Goal: Task Accomplishment & Management: Manage account settings

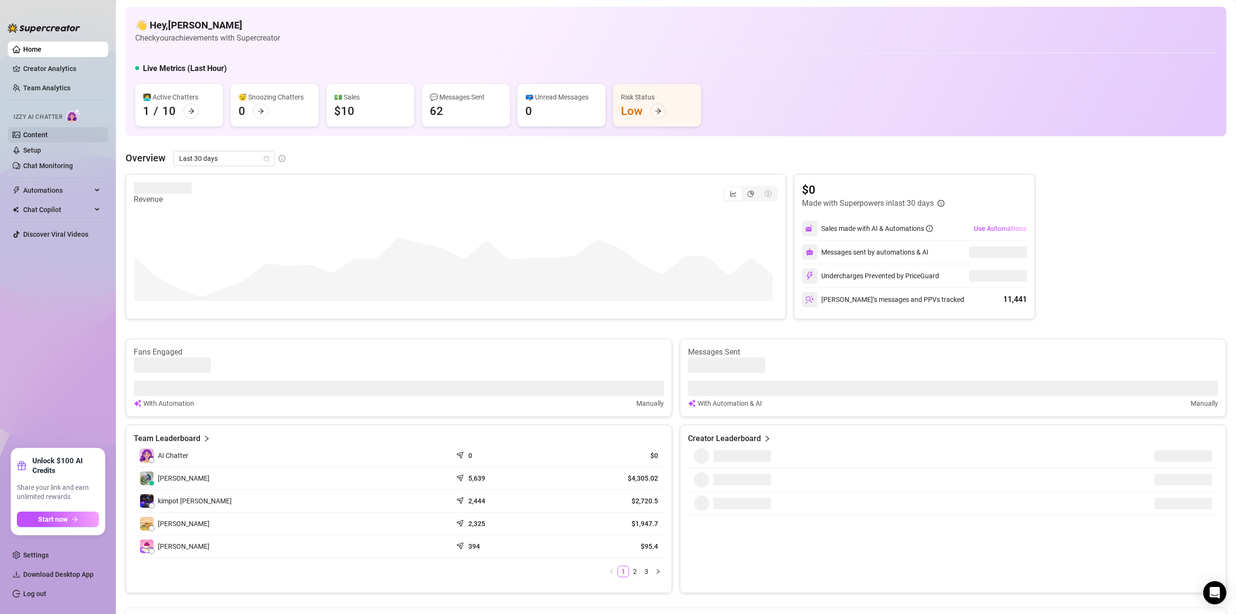
click at [38, 133] on link "Content" at bounding box center [35, 135] width 25 height 8
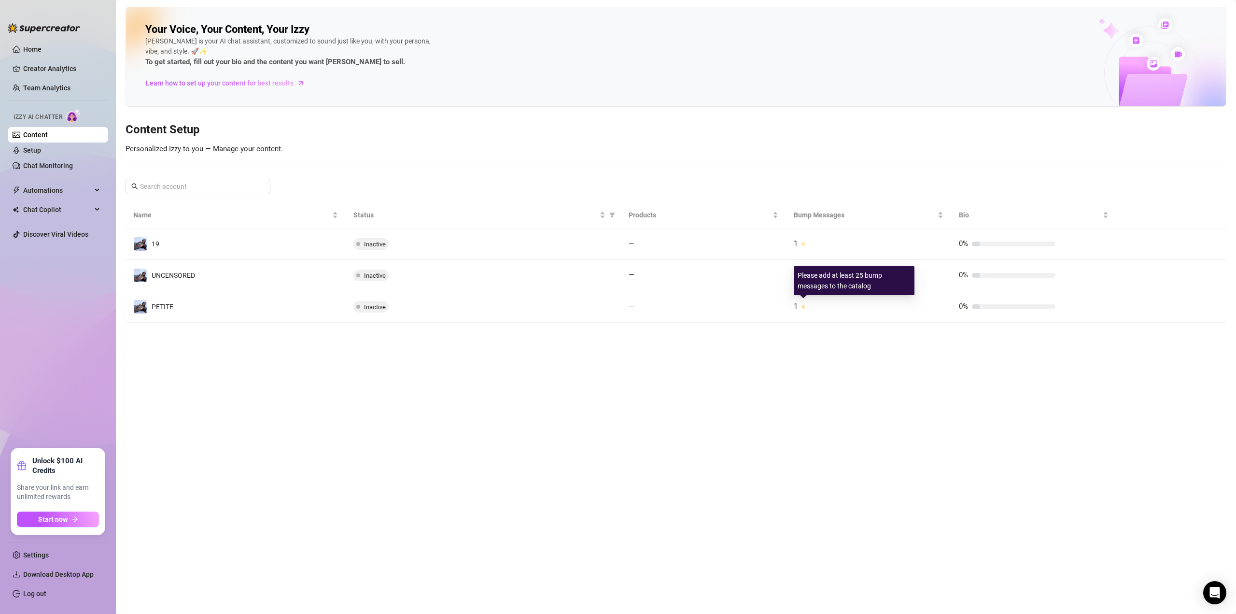
click at [795, 307] on span "1" at bounding box center [796, 306] width 4 height 9
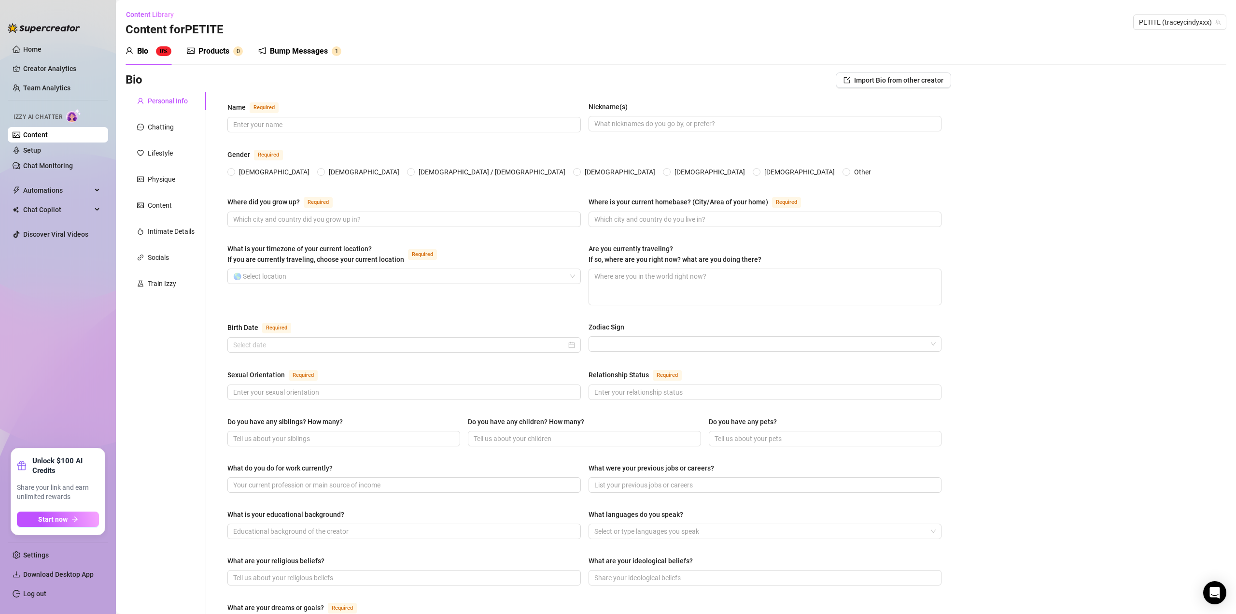
click at [302, 53] on div "Bump Messages" at bounding box center [299, 51] width 58 height 12
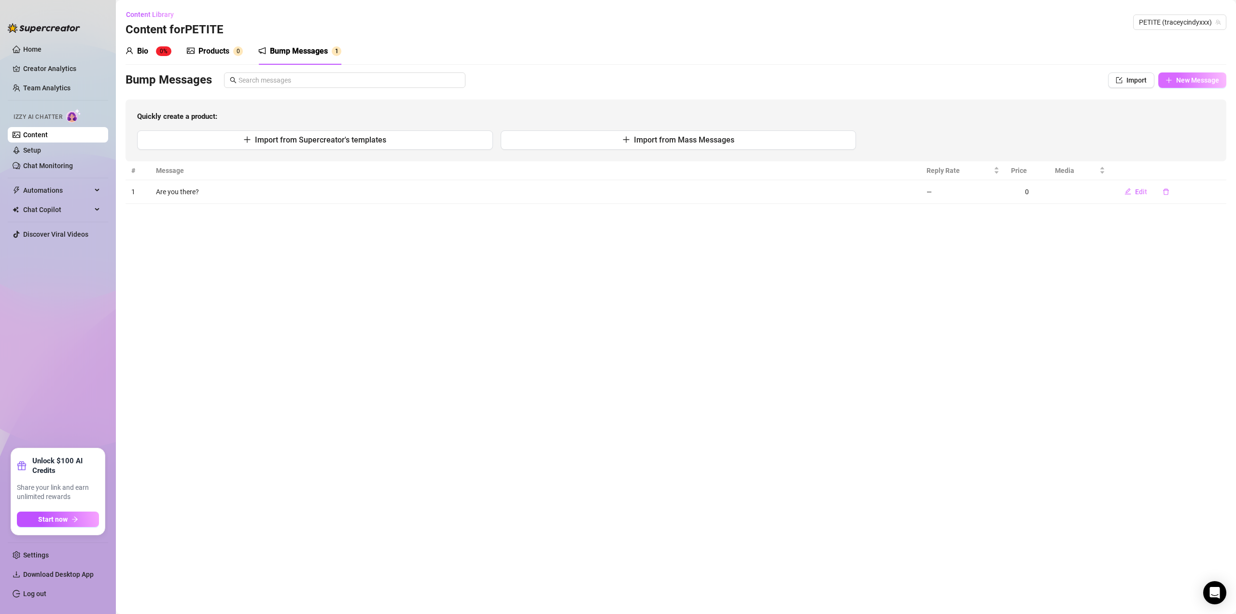
click at [1184, 79] on span "New Message" at bounding box center [1197, 80] width 43 height 8
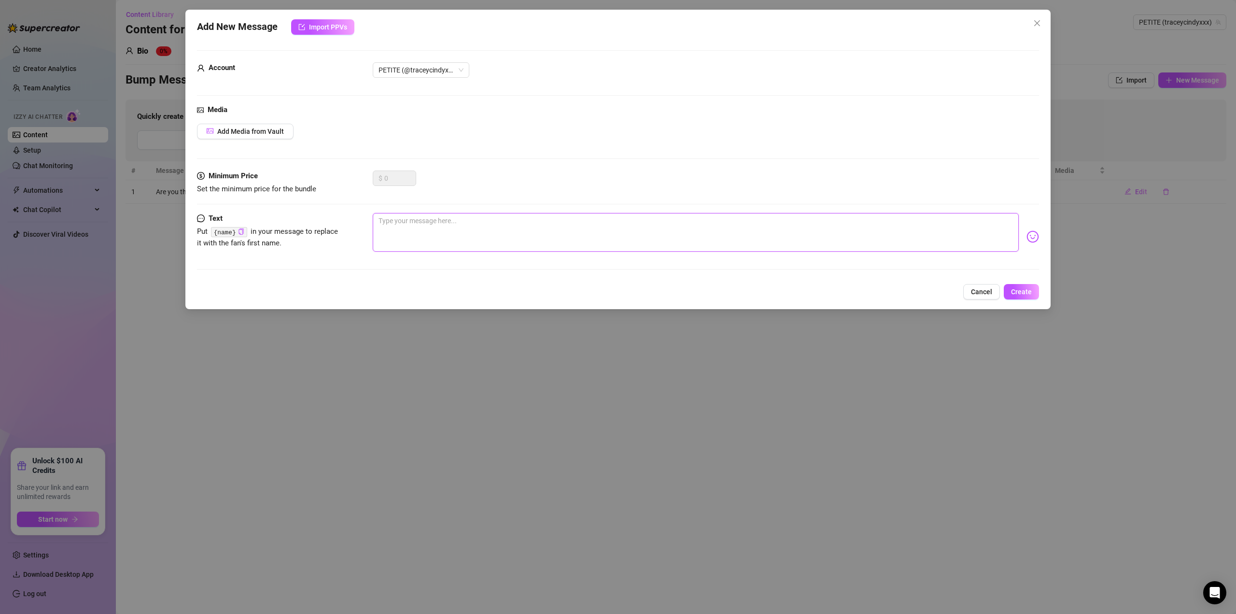
click at [429, 229] on textarea at bounding box center [696, 232] width 646 height 39
type textarea "{"
type textarea "Type your message here..."
type textarea "A"
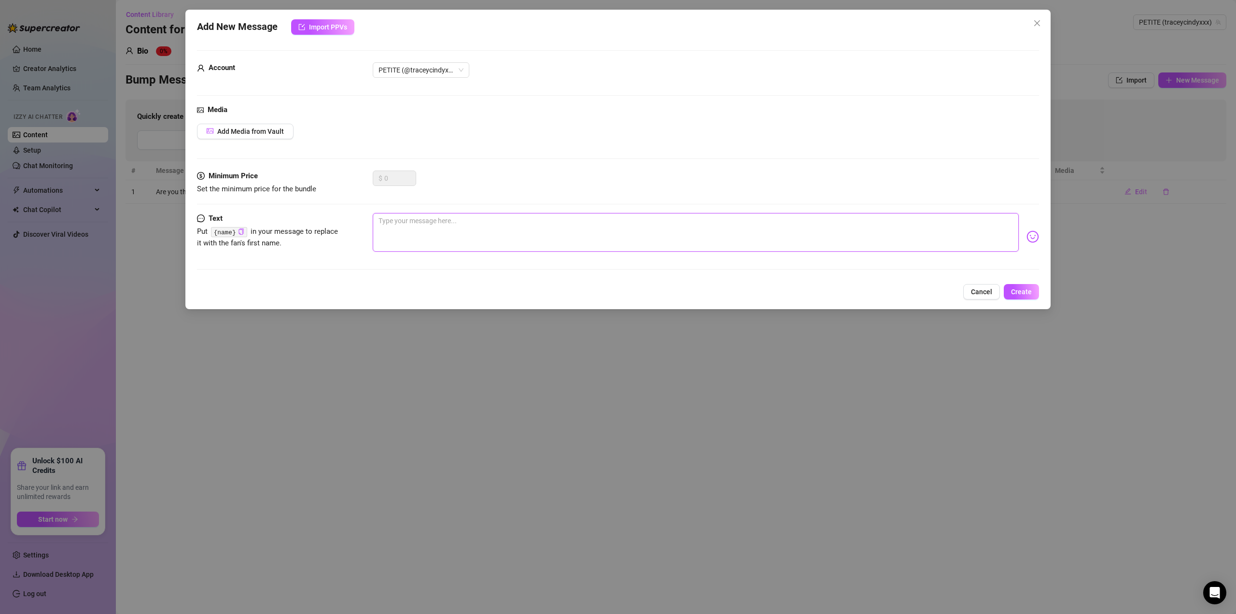
type textarea "A"
type textarea "Ar"
type textarea "Are"
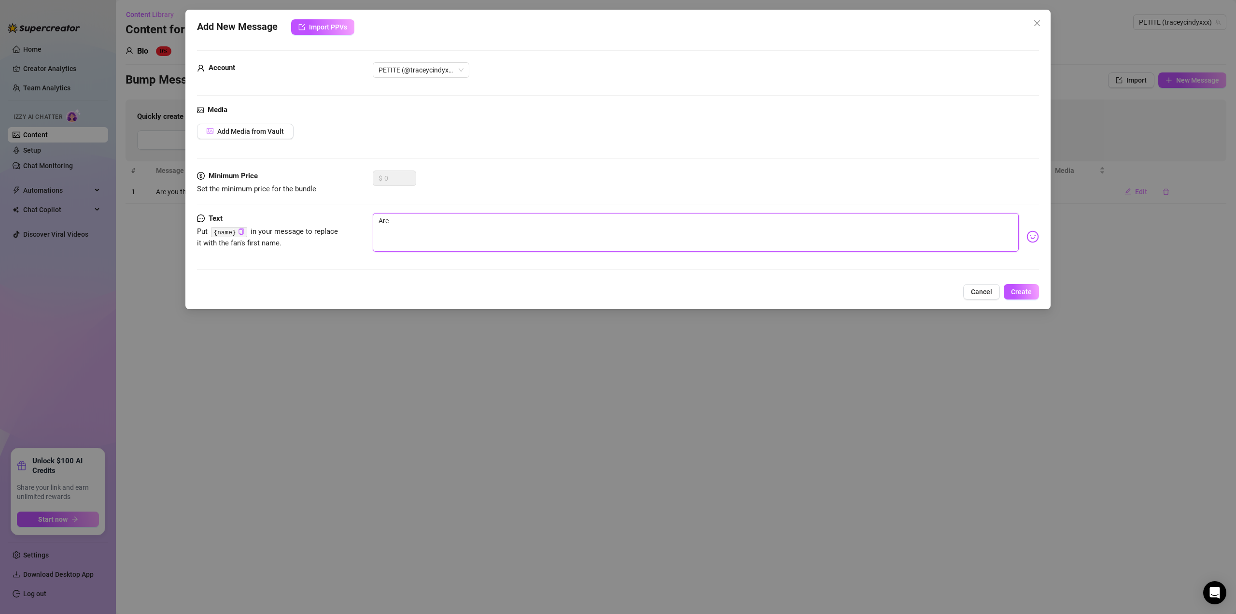
type textarea "Are"
type textarea "Are y"
type textarea "Are yo"
type textarea "Are you"
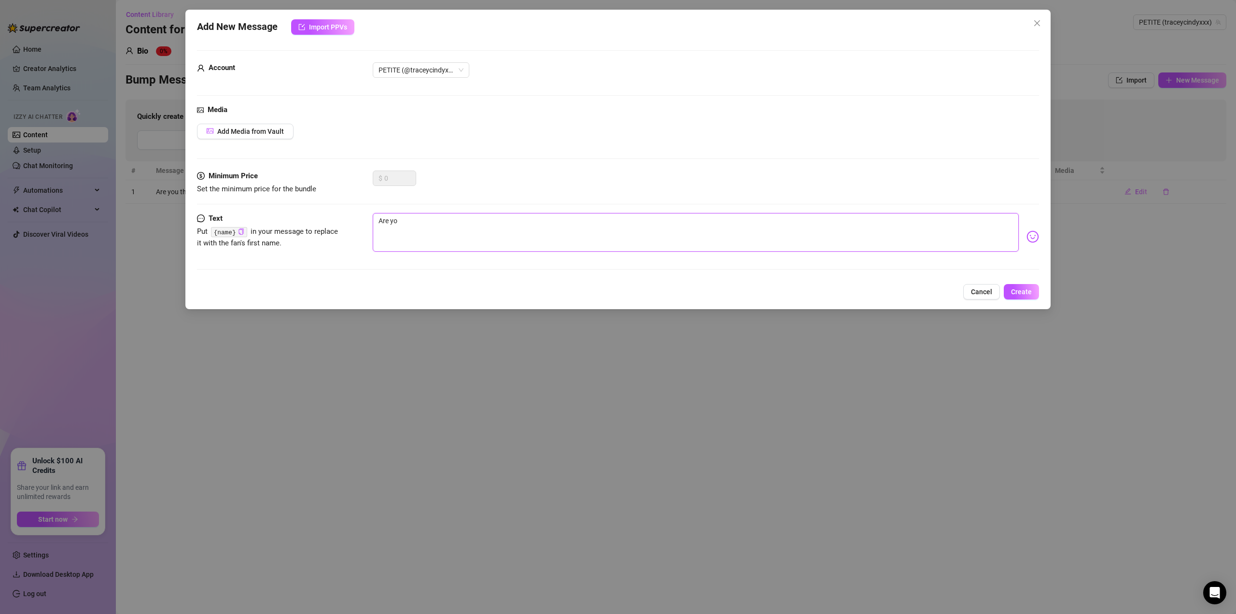
type textarea "Are you"
type textarea "Are you t"
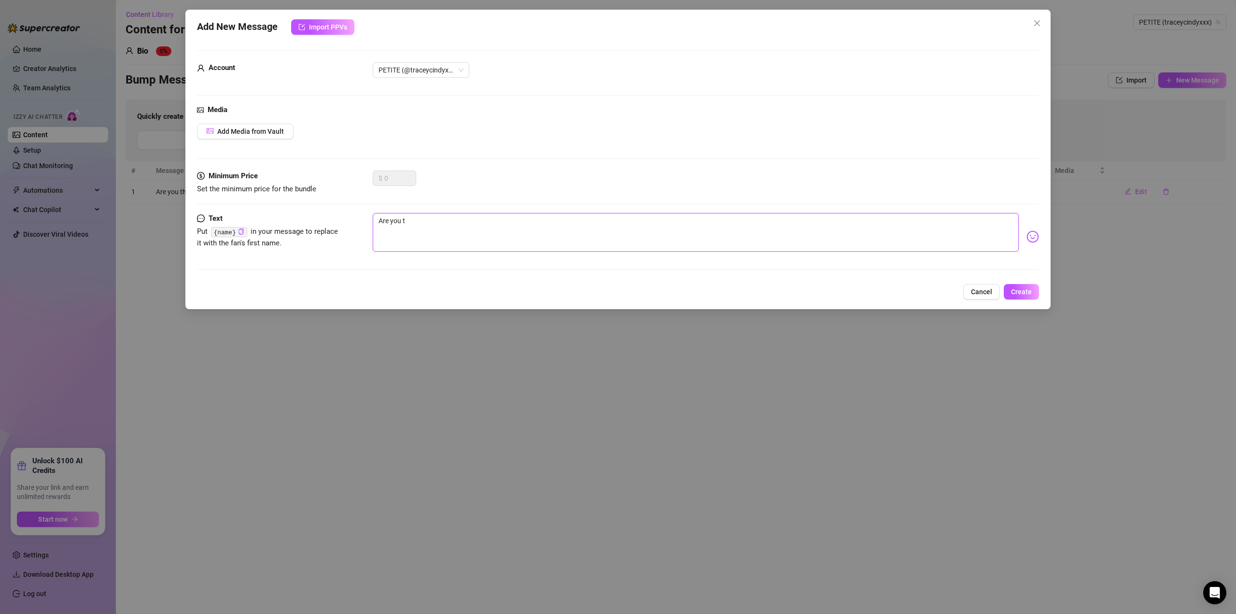
type textarea "Are you t"
type textarea "Are you th"
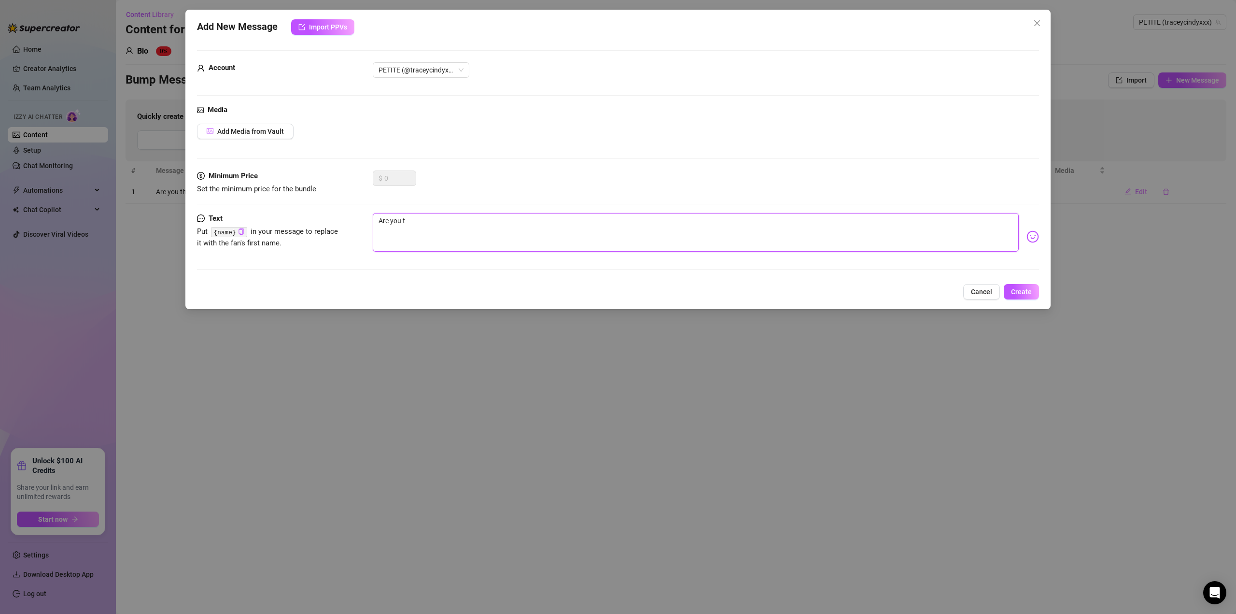
type textarea "Are you th"
type textarea "Are you the"
type textarea "Are you ther"
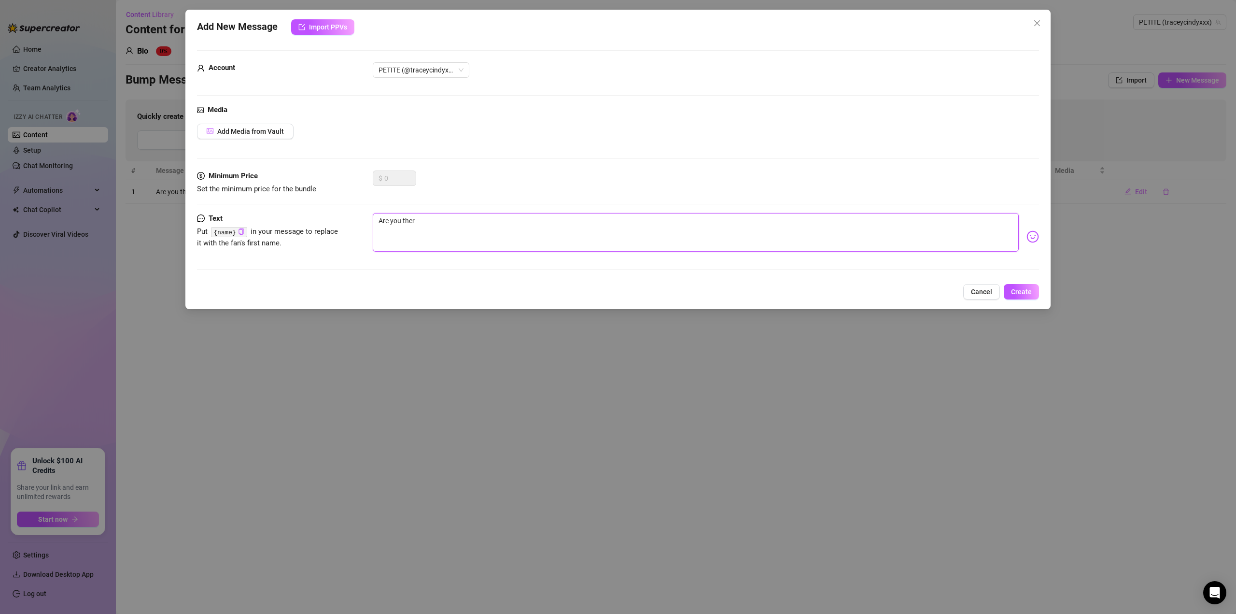
type textarea "Are you there"
type textarea "Are you there,"
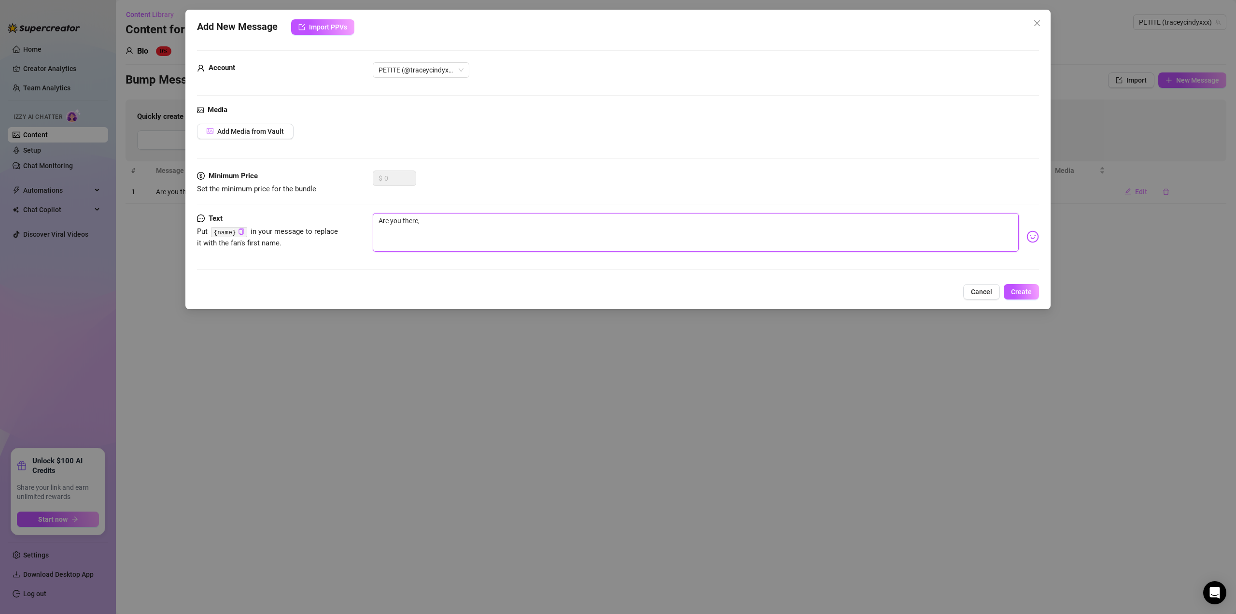
type textarea "Are you there,"
type textarea "Are you there, {"
type textarea "Are you there, {n"
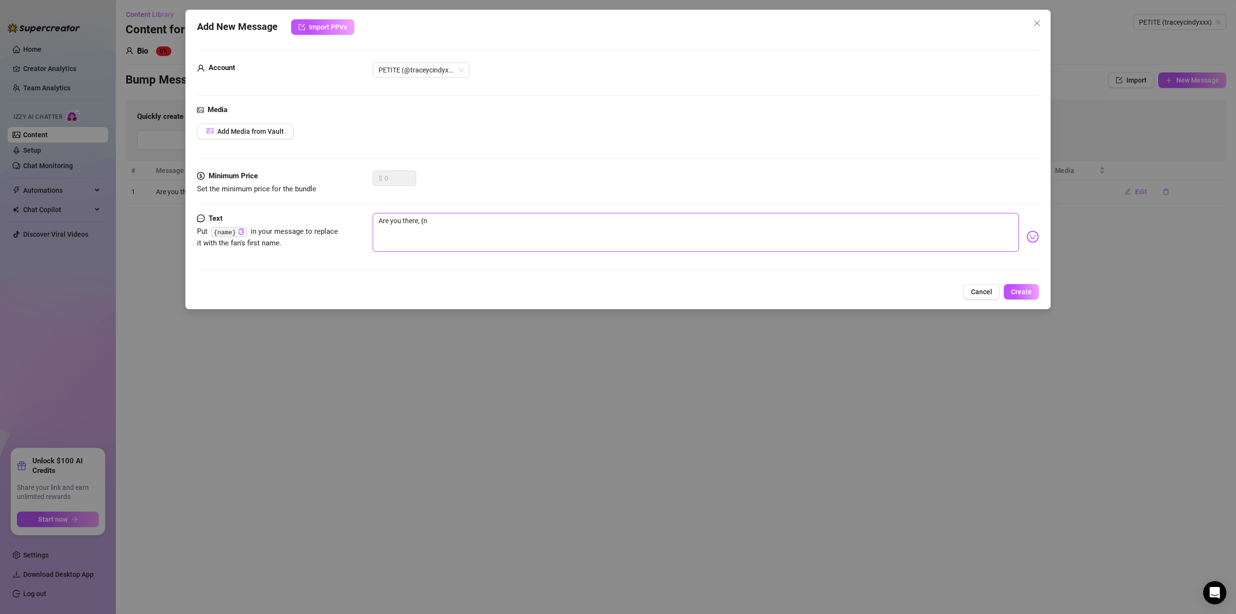
type textarea "Are you there, {na"
type textarea "Are you there, {nam"
type textarea "Are you there, {name"
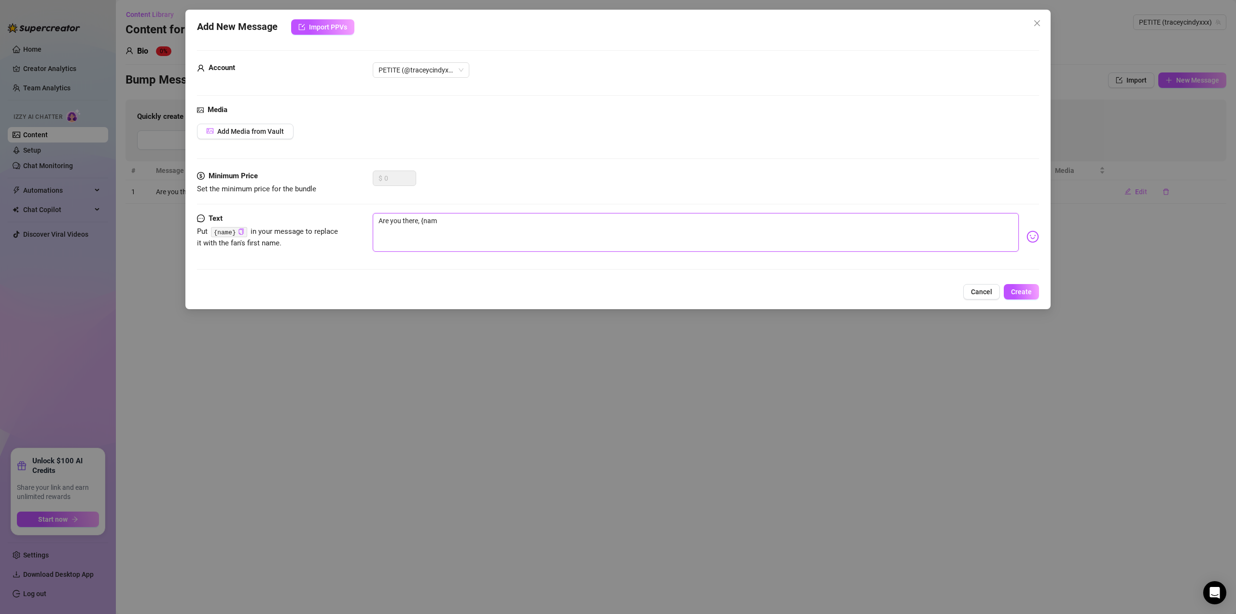
type textarea "Are you there, {name"
type textarea "Are you there, {name}"
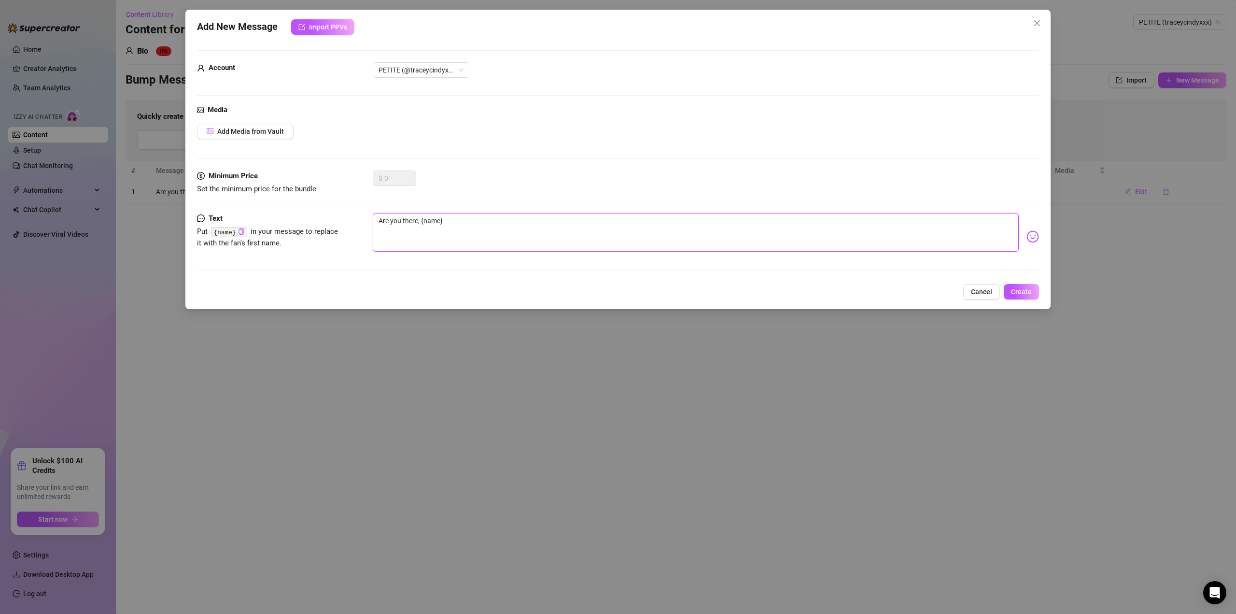
type textarea "Are you there, {name} ?"
click at [1023, 294] on span "Create" at bounding box center [1021, 292] width 21 height 8
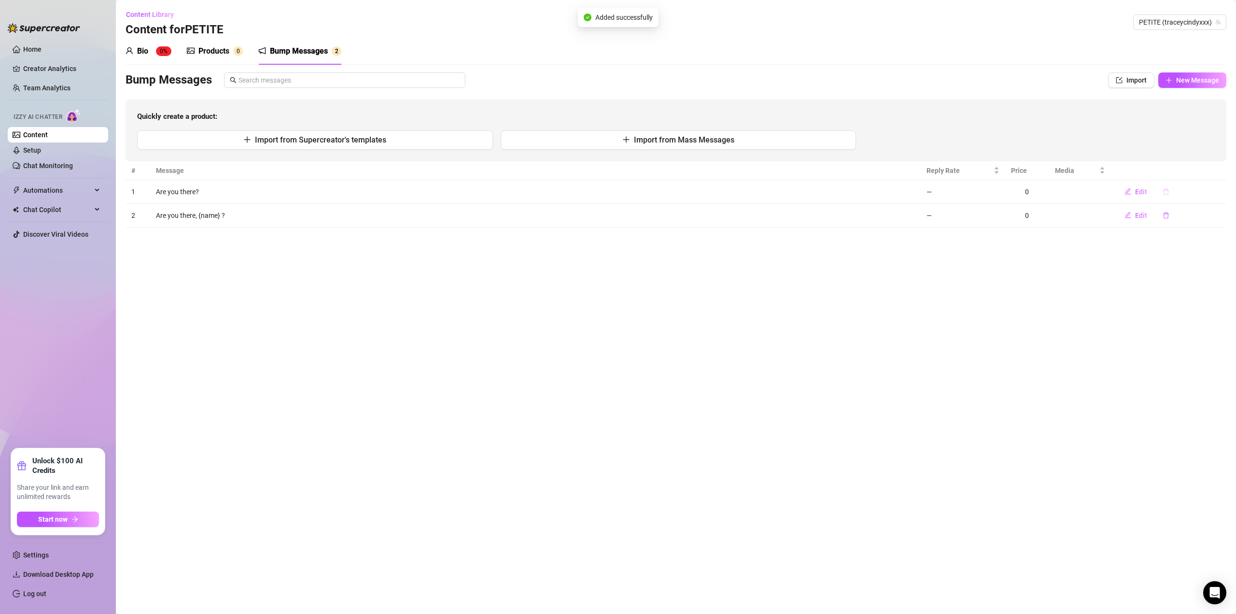
click at [1164, 190] on icon "delete" at bounding box center [1166, 191] width 7 height 7
click at [1191, 163] on span "Yes" at bounding box center [1192, 167] width 12 height 8
click at [157, 54] on sup "0%" at bounding box center [163, 51] width 15 height 10
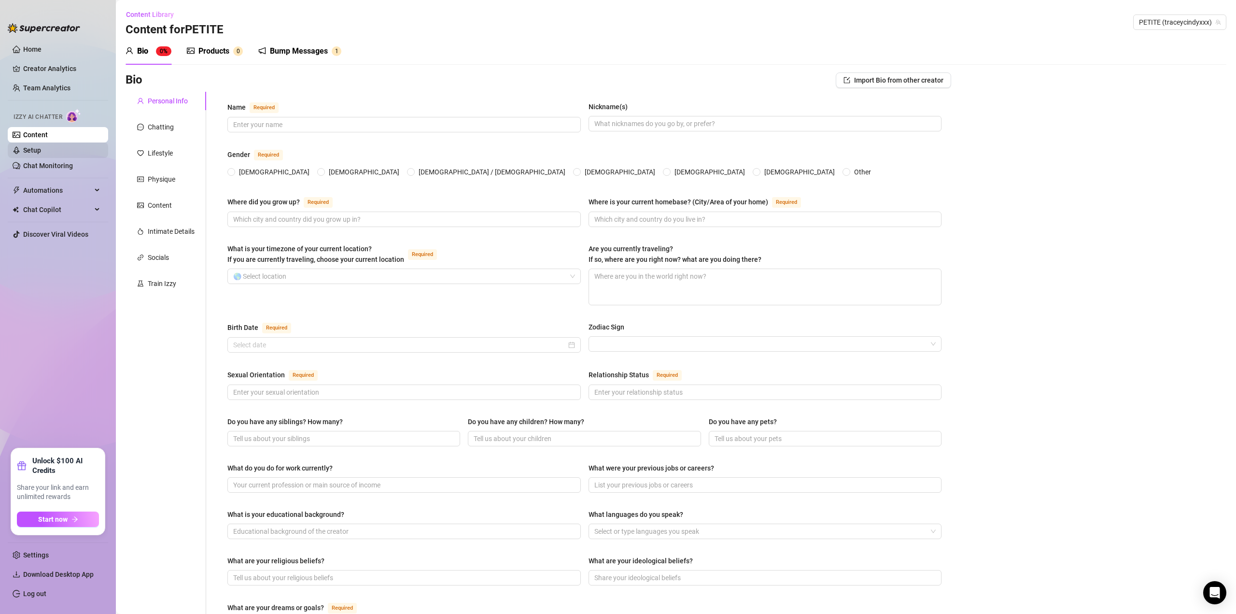
click at [37, 152] on link "Setup" at bounding box center [32, 150] width 18 height 8
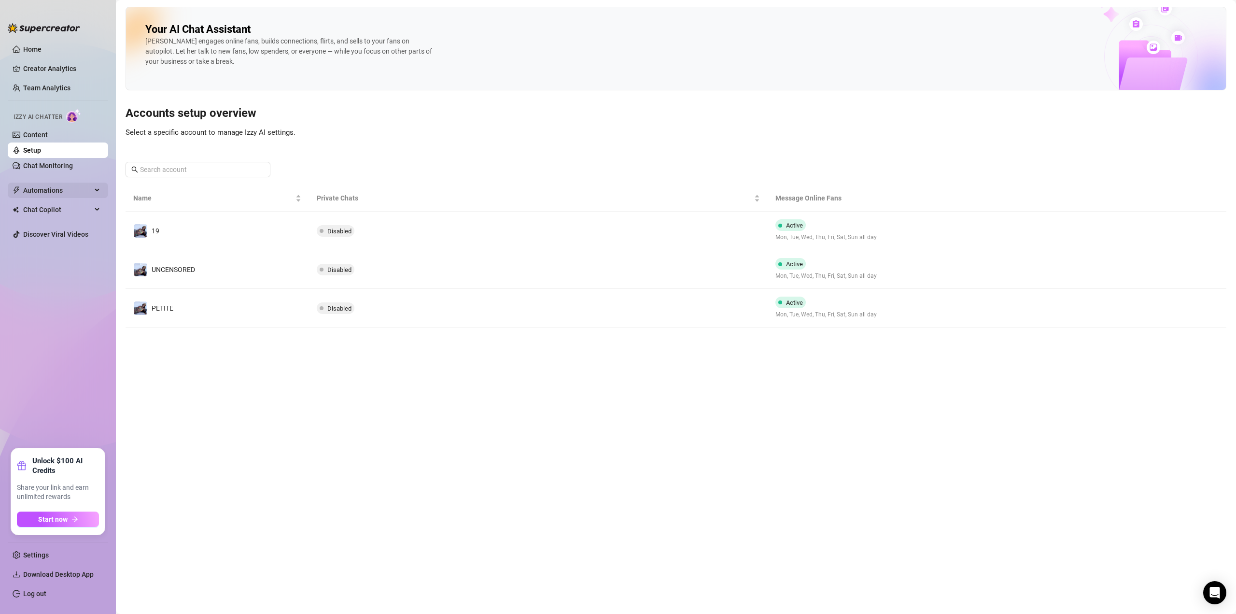
click at [82, 187] on span "Automations" at bounding box center [57, 189] width 69 height 15
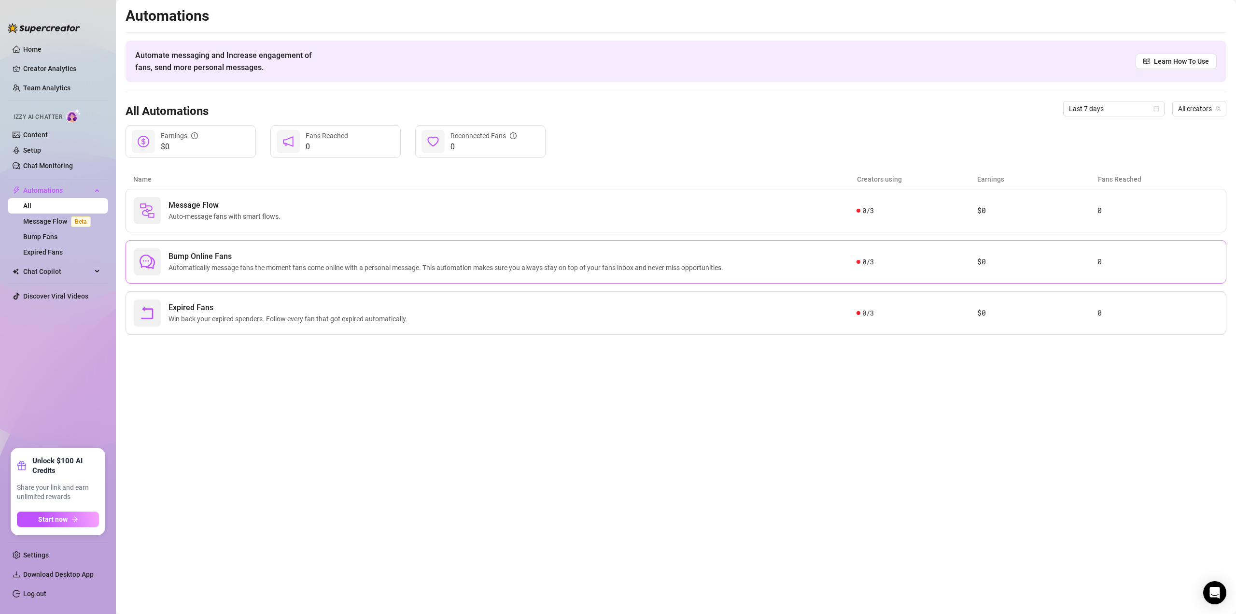
click at [228, 262] on span "Bump Online Fans" at bounding box center [447, 257] width 559 height 12
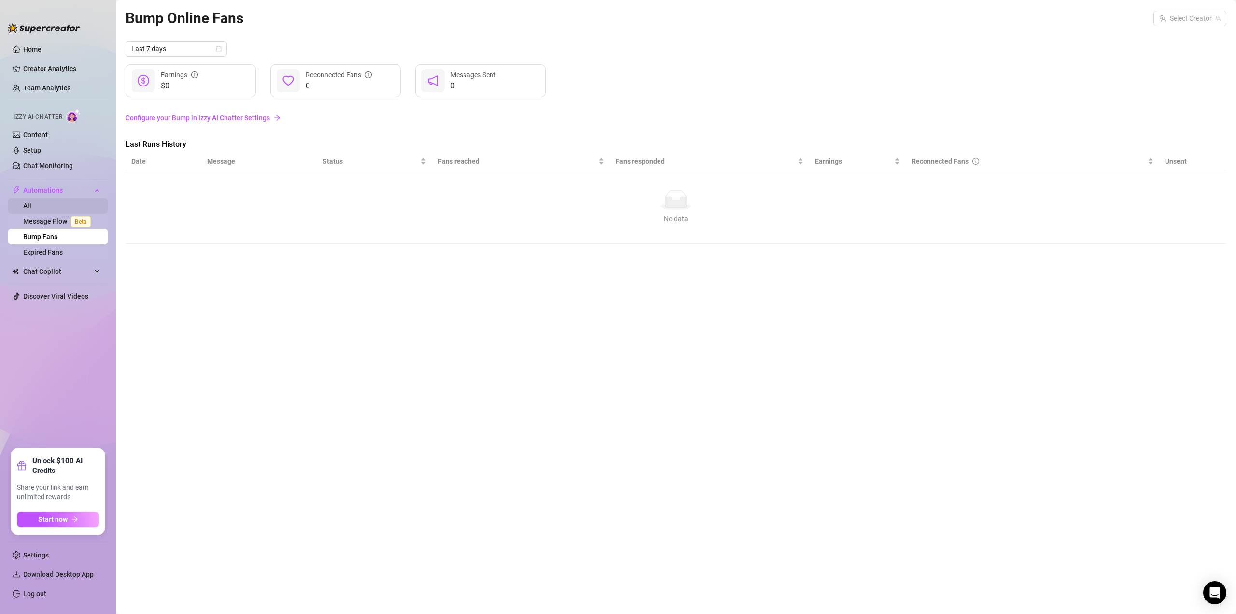
click at [31, 206] on link "All" at bounding box center [27, 206] width 8 height 8
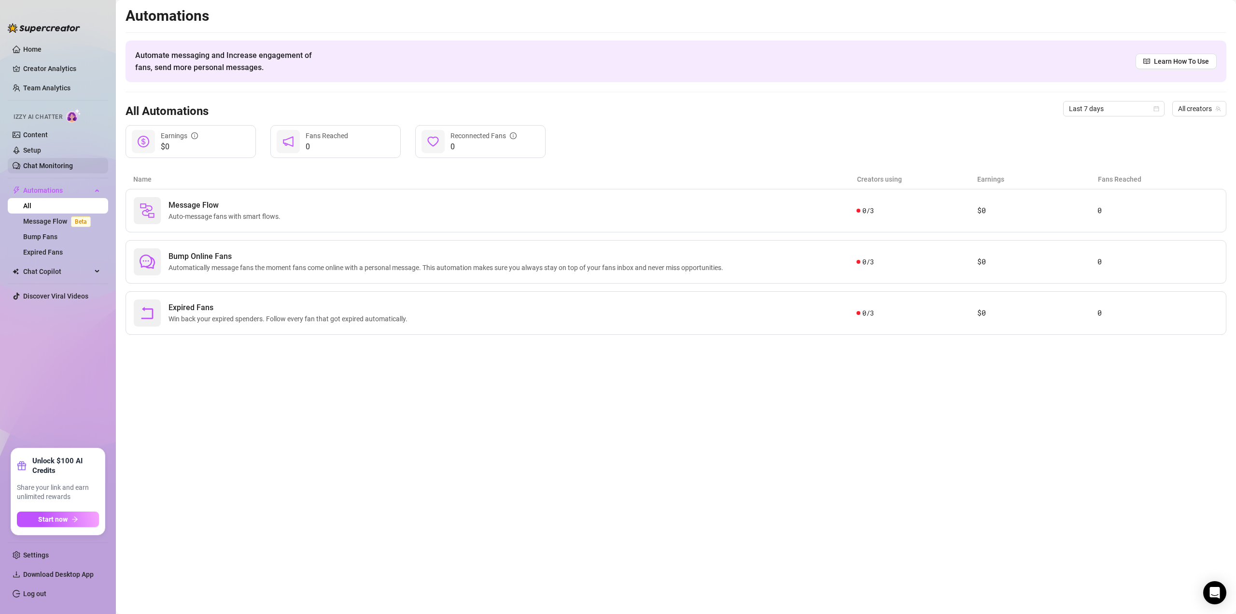
click at [56, 162] on link "Chat Monitoring" at bounding box center [48, 166] width 50 height 8
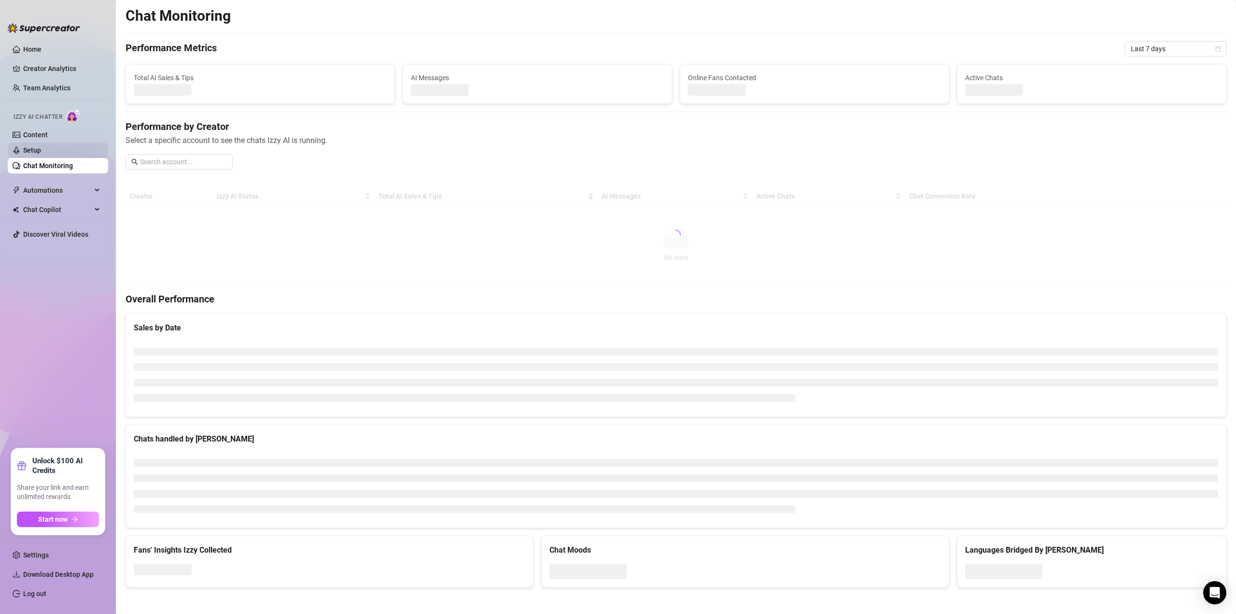
click at [41, 151] on link "Setup" at bounding box center [32, 150] width 18 height 8
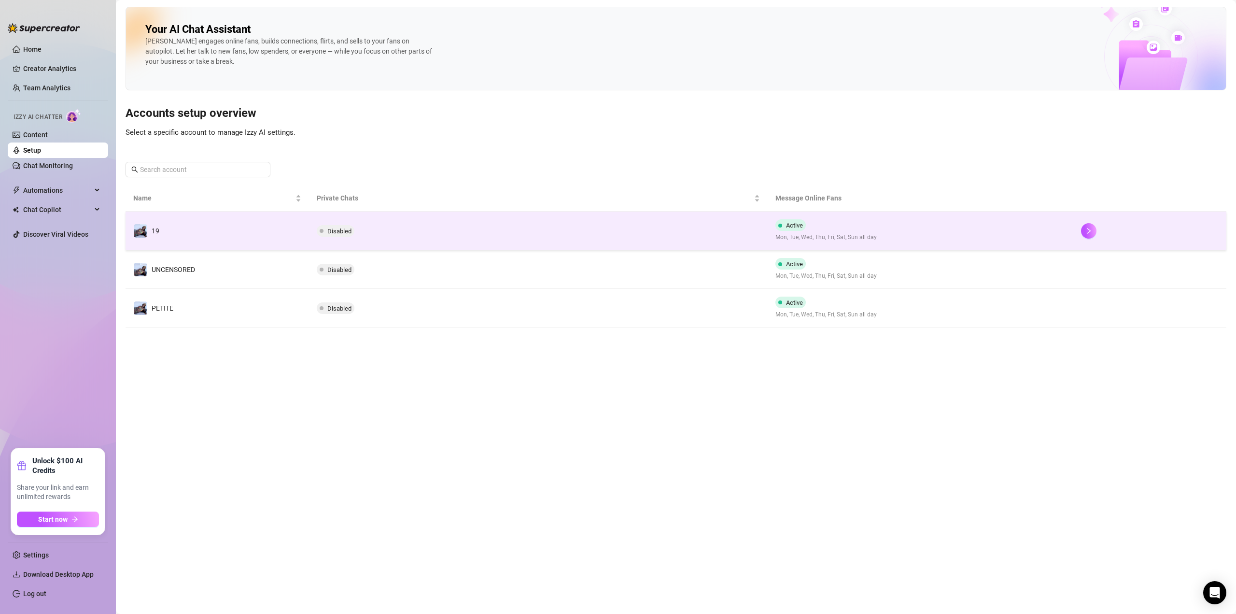
click at [1024, 237] on td "Active Mon, Tue, Wed, Thu, Fri, Sat, Sun all day" at bounding box center [921, 230] width 306 height 39
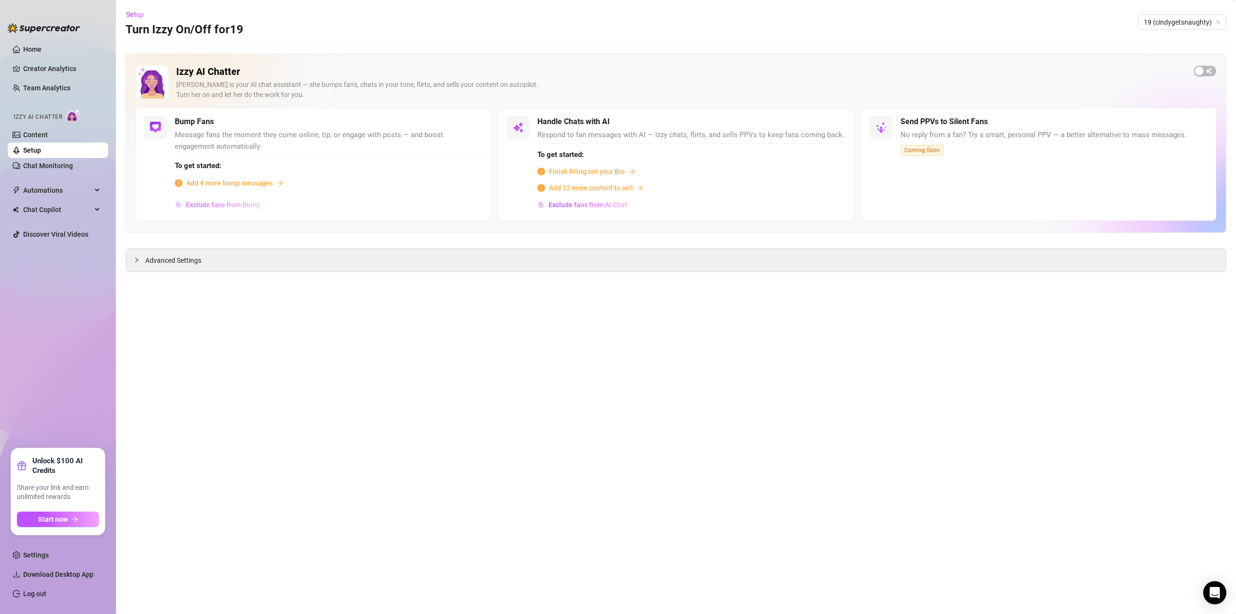
click at [227, 203] on span "Exclude fans from Bump" at bounding box center [223, 205] width 74 height 8
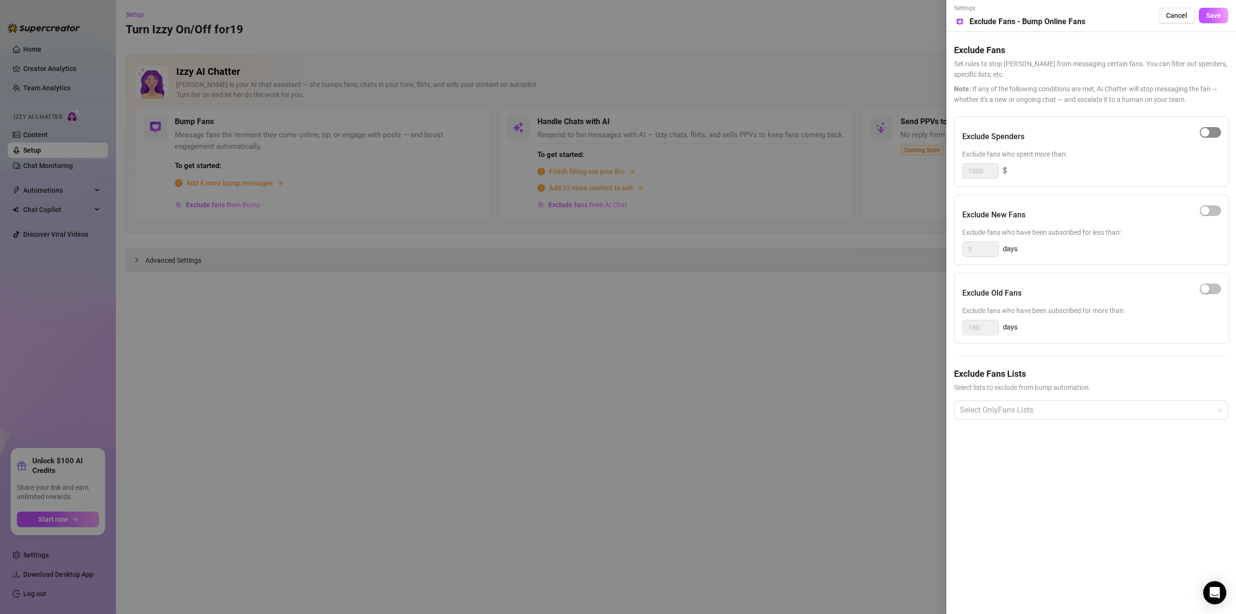
click at [1215, 135] on span "button" at bounding box center [1210, 132] width 21 height 11
click at [1011, 410] on div at bounding box center [1086, 409] width 260 height 17
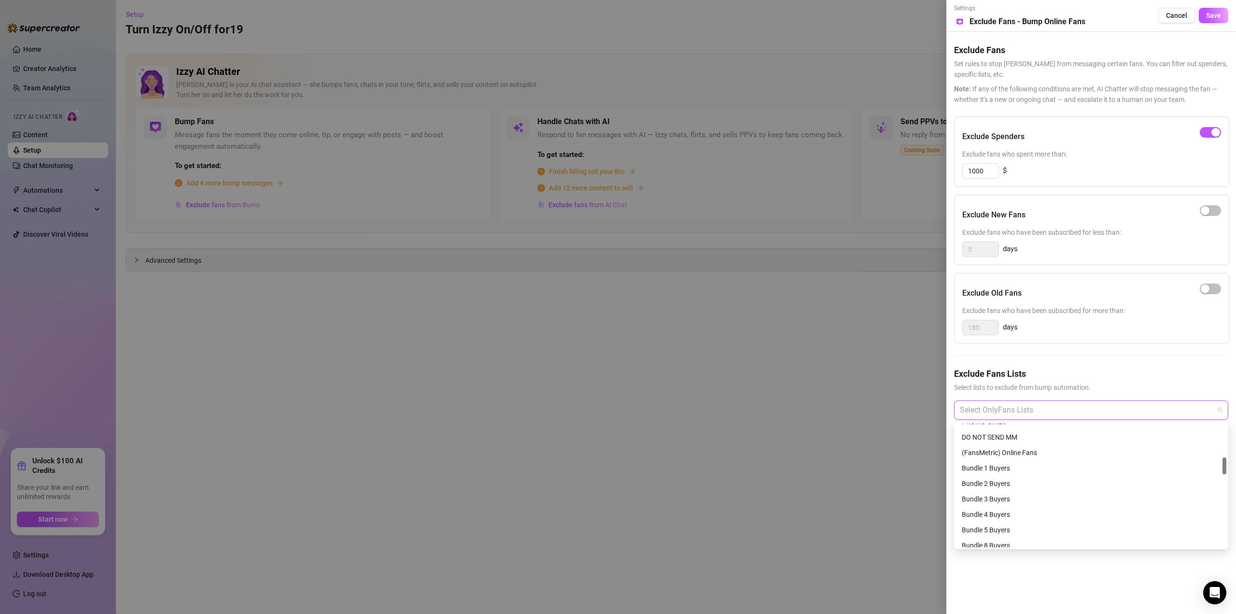
scroll to position [145, 0]
click at [994, 499] on div "💸$1000-$10000" at bounding box center [1091, 502] width 259 height 11
click at [994, 471] on div "💸$500-$999" at bounding box center [1091, 471] width 259 height 11
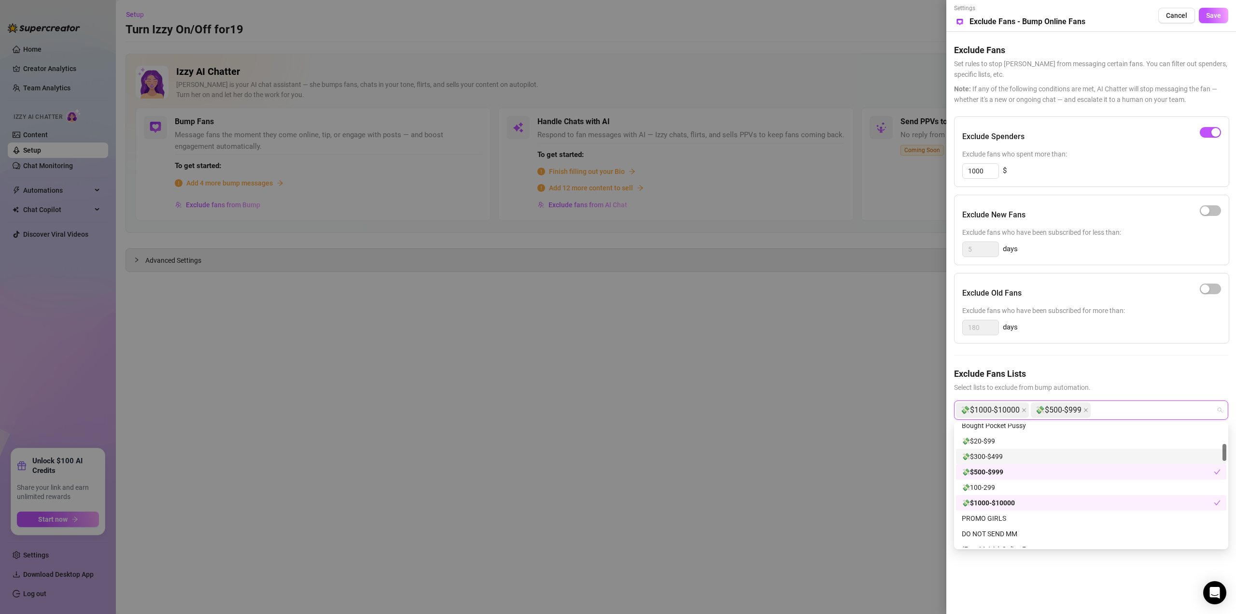
click at [828, 421] on div at bounding box center [618, 307] width 1236 height 614
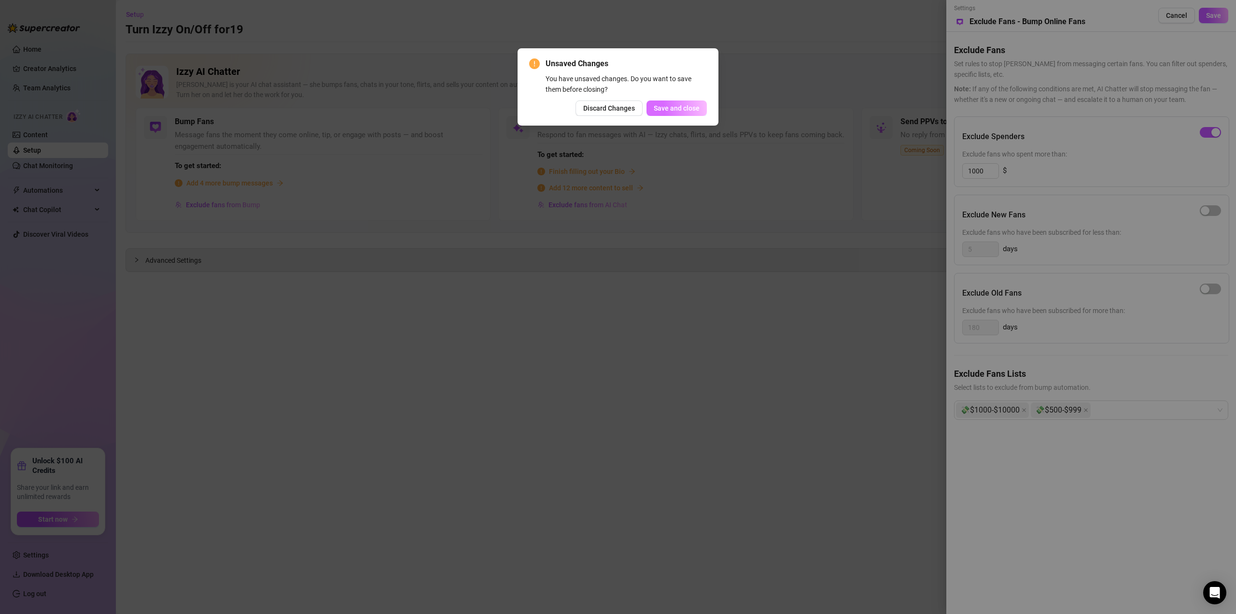
click at [684, 111] on span "Save and close" at bounding box center [677, 108] width 46 height 8
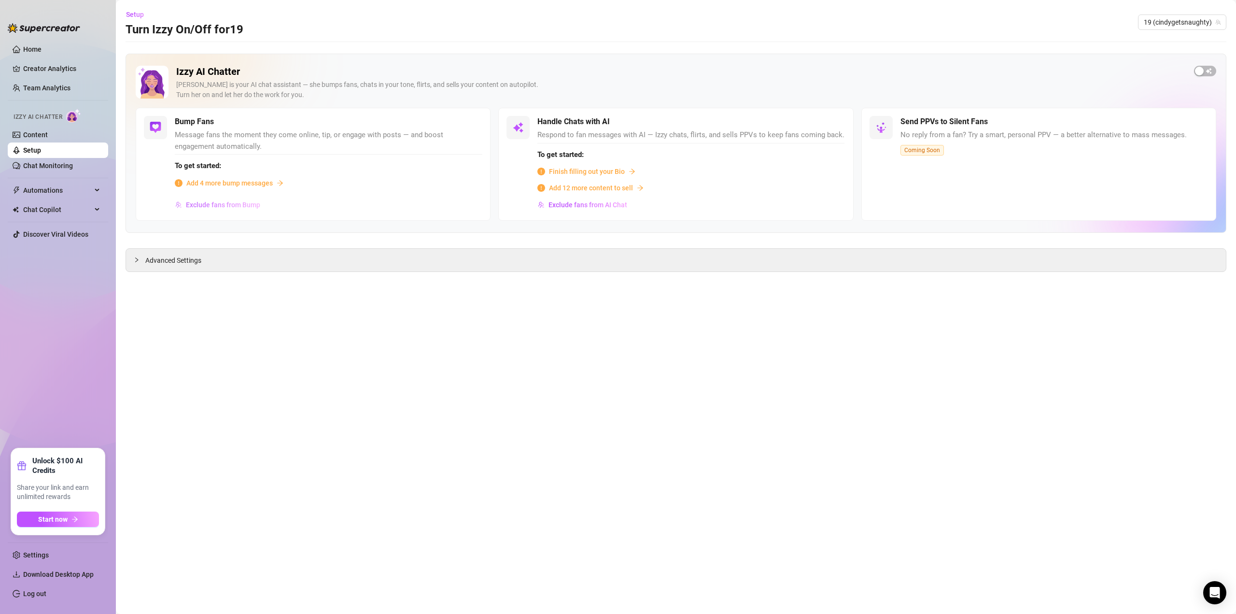
click at [251, 205] on span "Exclude fans from Bump" at bounding box center [223, 205] width 74 height 8
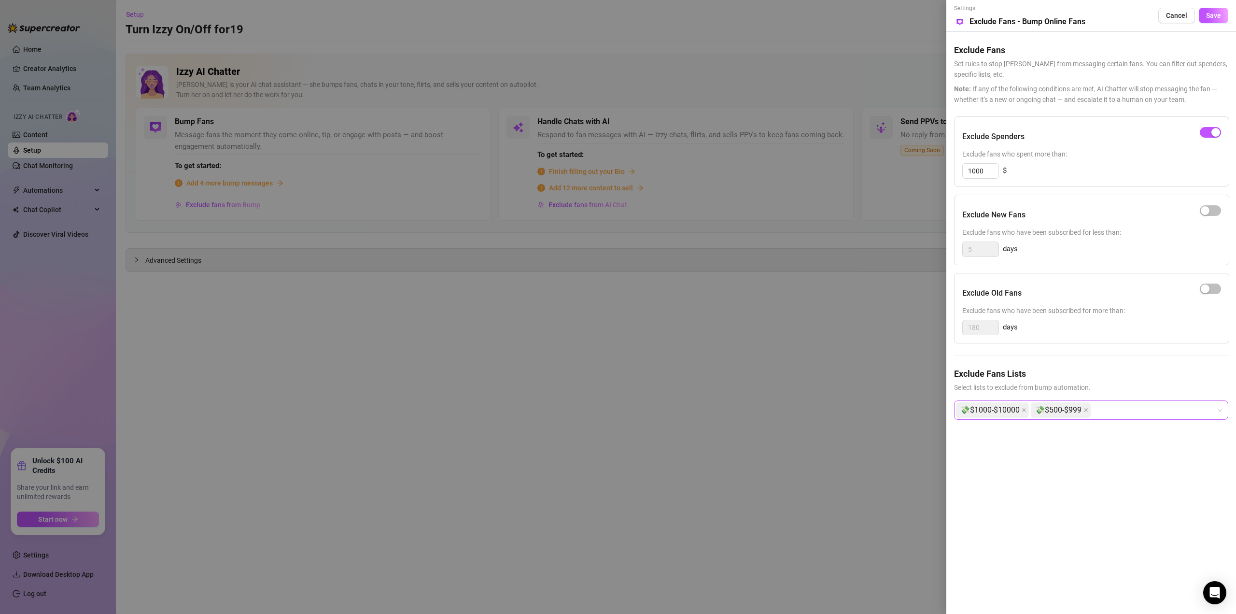
click at [1135, 405] on div "💸$1000-$10000 💸$500-$999" at bounding box center [1086, 409] width 260 height 17
type input "T"
click at [754, 447] on div at bounding box center [618, 307] width 1236 height 614
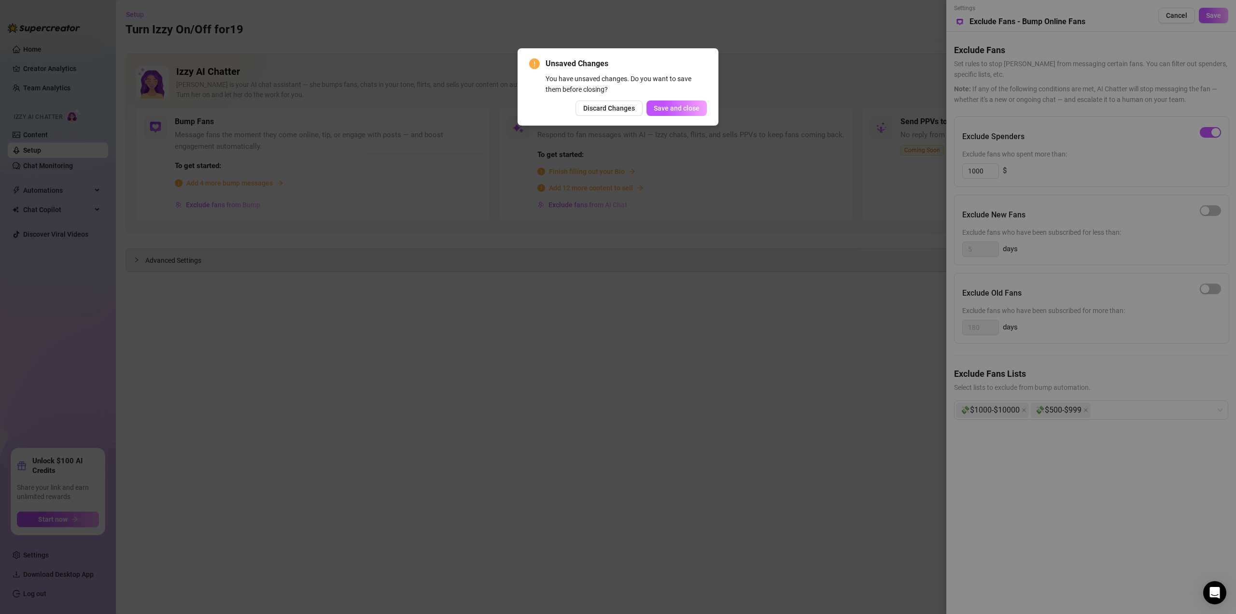
drag, startPoint x: 702, startPoint y: 401, endPoint x: 698, endPoint y: 240, distance: 160.3
click at [702, 400] on div "Unsaved Changes You have unsaved changes. Do you want to save them before closi…" at bounding box center [618, 307] width 1236 height 614
click at [614, 106] on span "Discard Changes" at bounding box center [609, 108] width 52 height 8
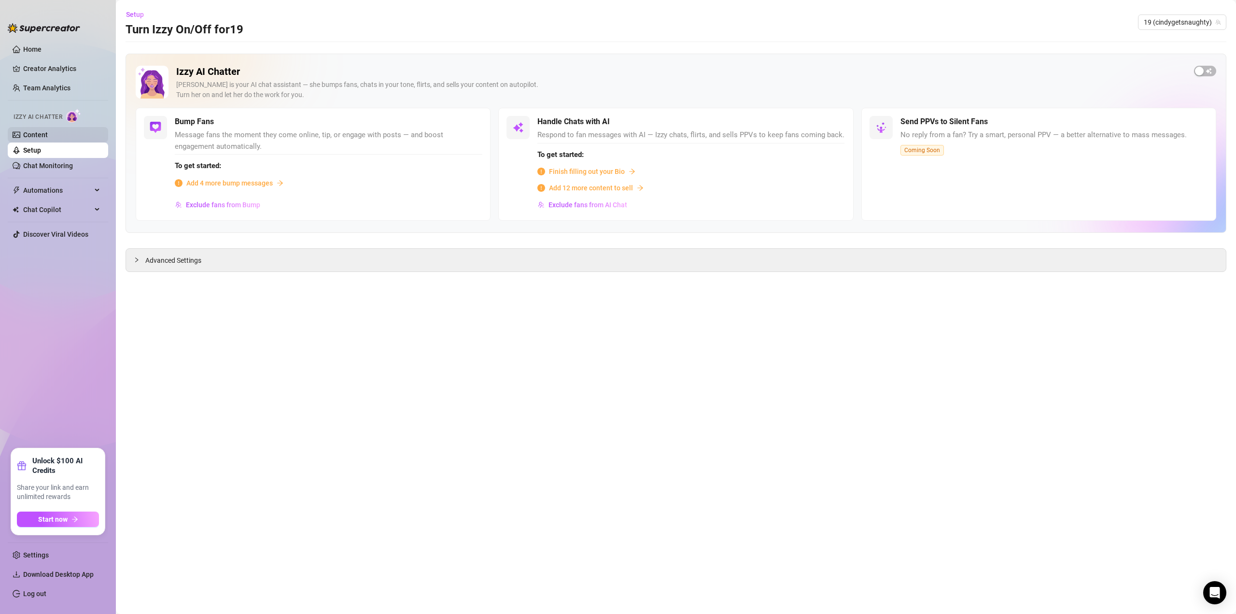
click at [47, 138] on link "Content" at bounding box center [35, 135] width 25 height 8
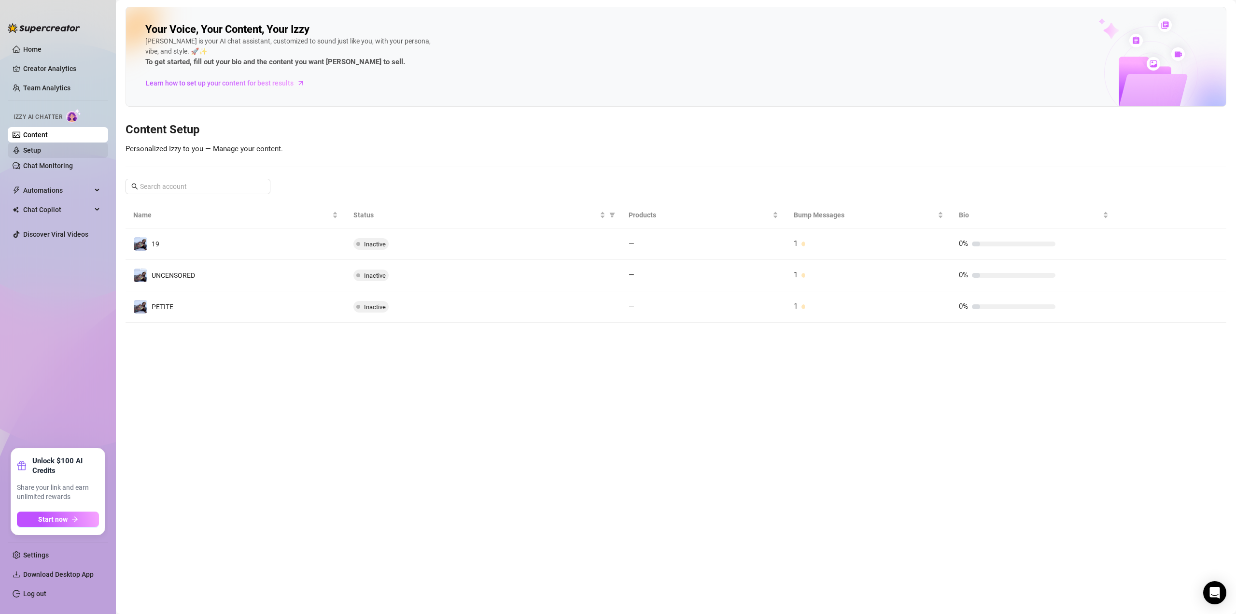
click at [41, 149] on link "Setup" at bounding box center [32, 150] width 18 height 8
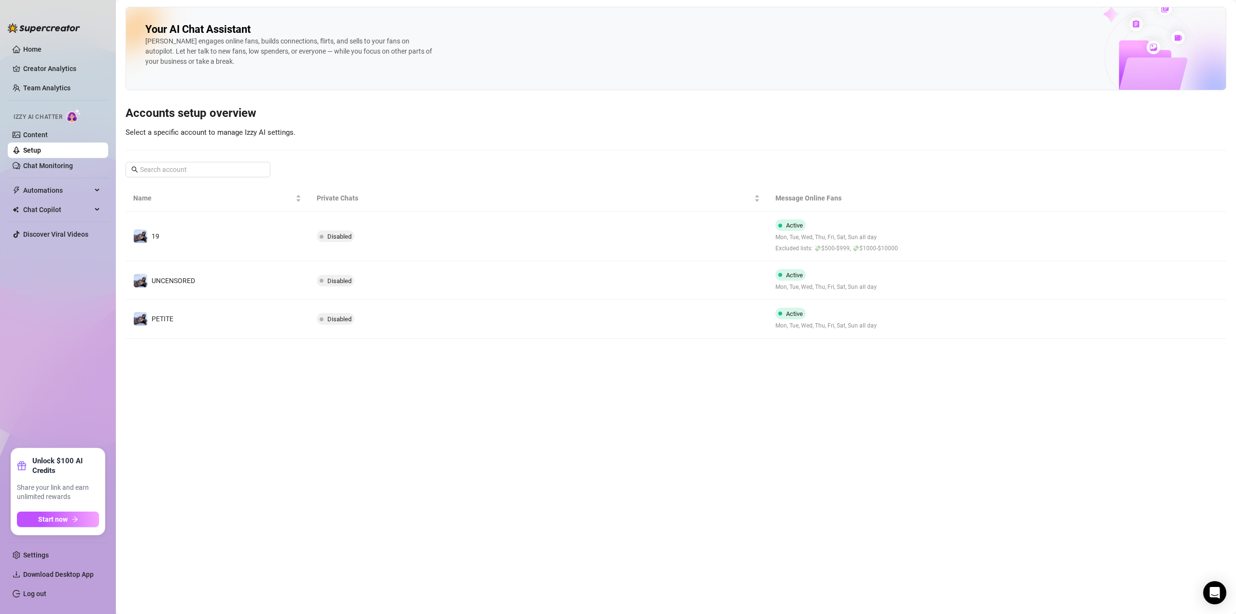
drag, startPoint x: 825, startPoint y: 314, endPoint x: 819, endPoint y: 312, distance: 6.4
click at [827, 314] on div "Active Mon, Tue, Wed, Thu, Fri, Sat, Sun all day" at bounding box center [825, 319] width 101 height 23
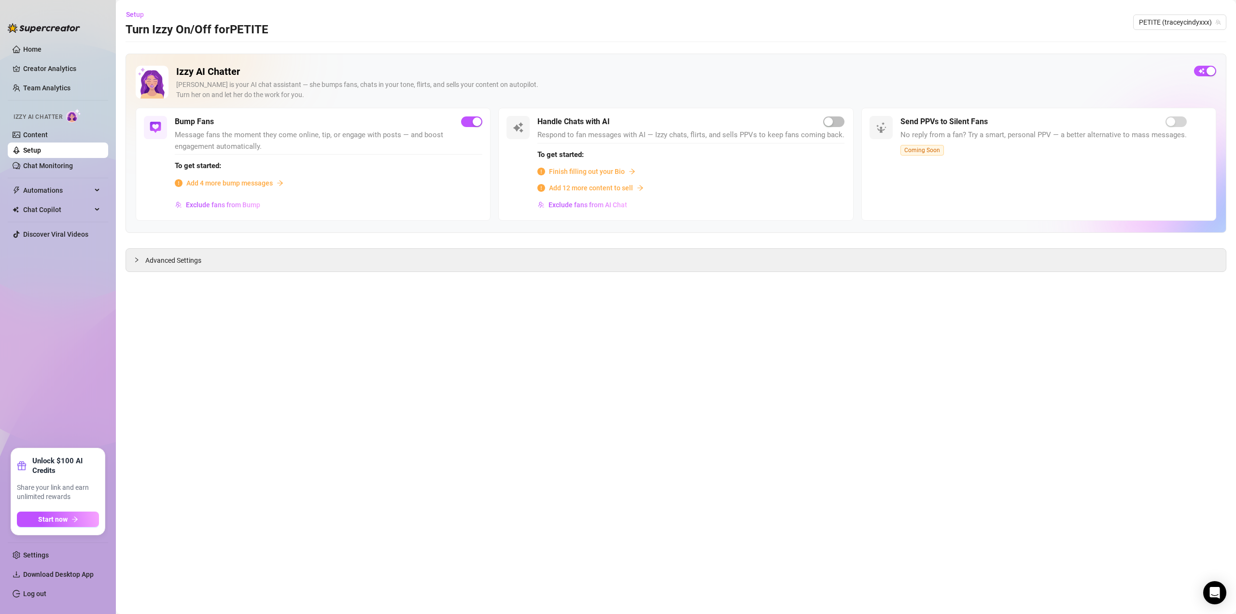
click at [269, 171] on span "To get started:" at bounding box center [329, 166] width 308 height 12
click at [255, 160] on span "To get started:" at bounding box center [329, 166] width 308 height 12
click at [48, 134] on link "Content" at bounding box center [35, 135] width 25 height 8
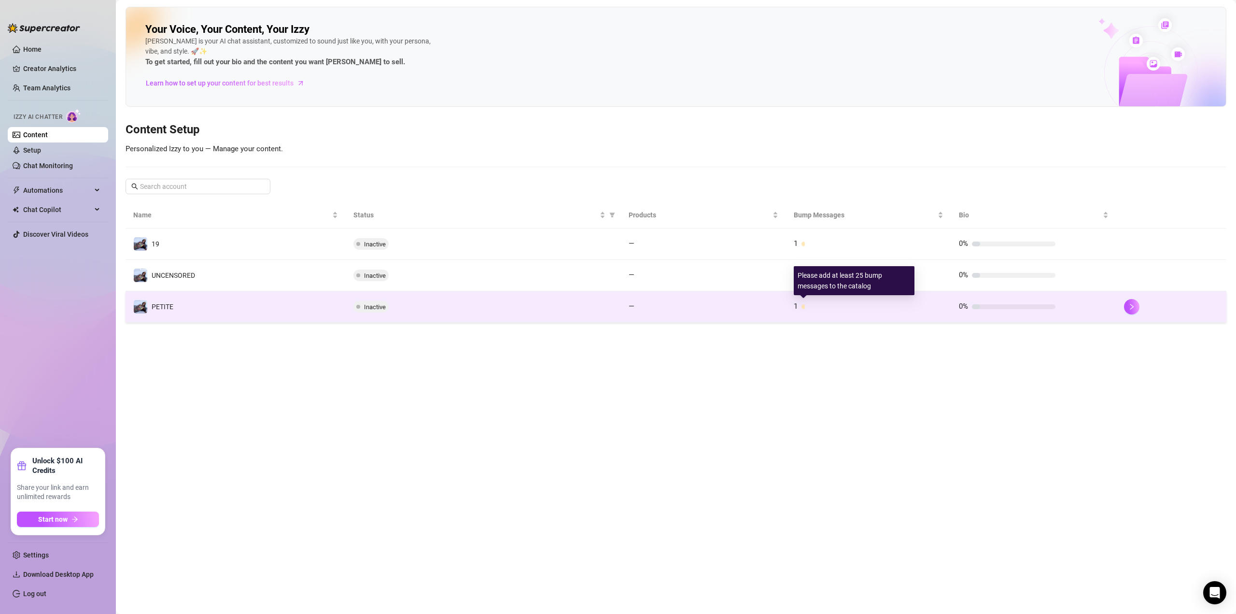
click at [802, 306] on div at bounding box center [802, 306] width 3 height 5
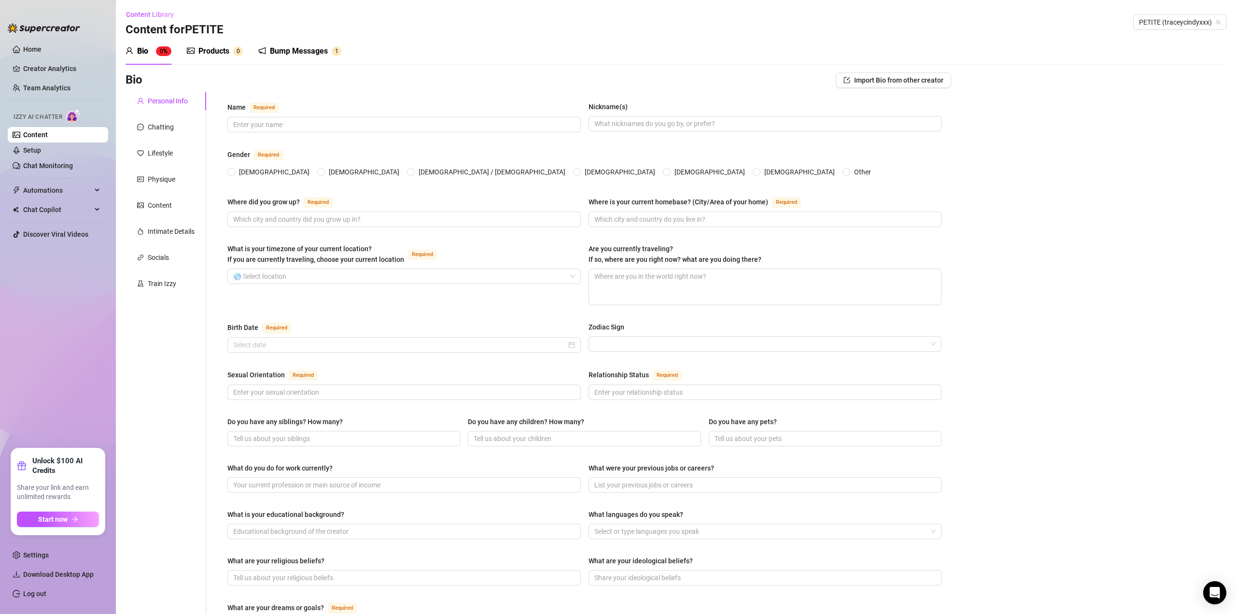
click at [315, 53] on div "Bump Messages" at bounding box center [299, 51] width 58 height 12
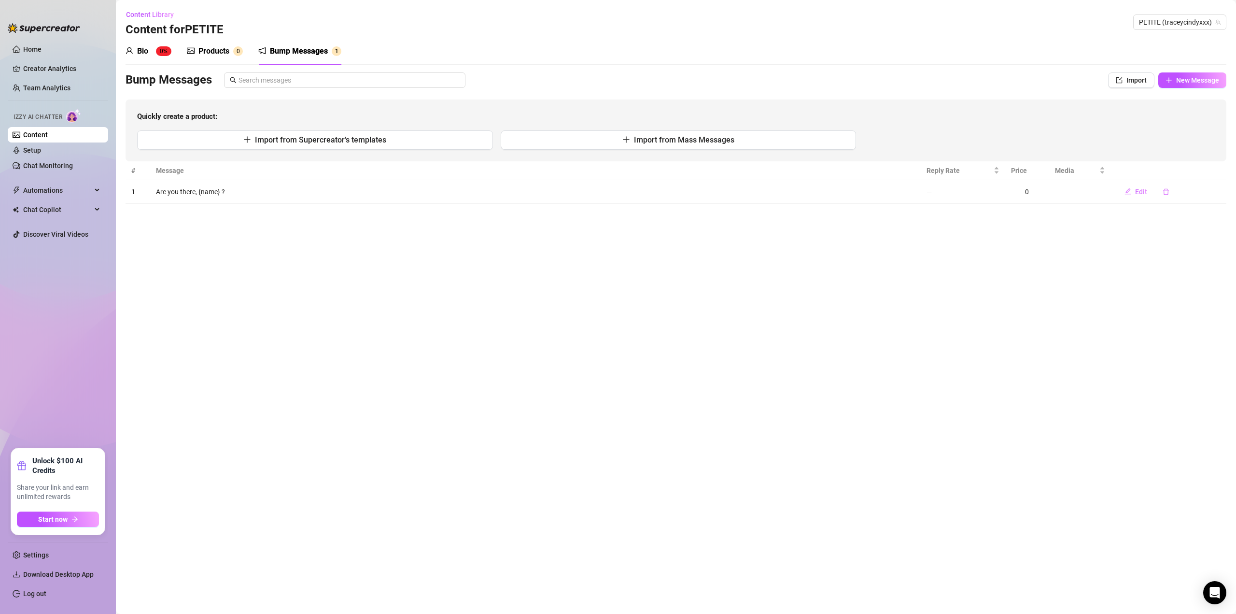
click at [47, 134] on link "Content" at bounding box center [35, 135] width 25 height 8
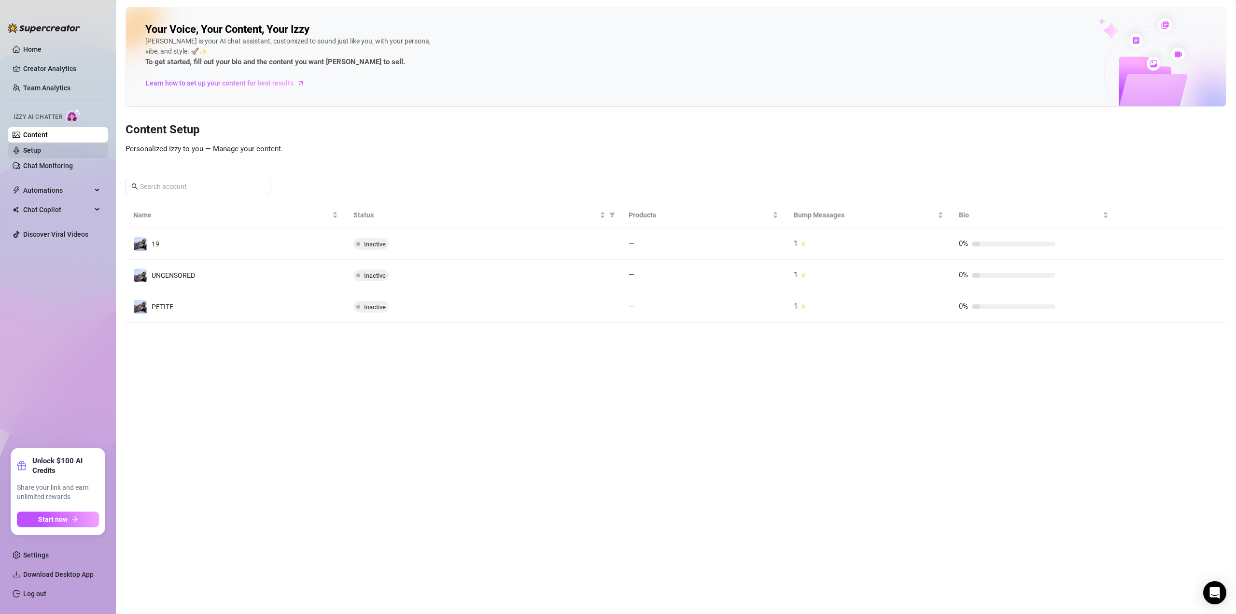
click at [41, 154] on link "Setup" at bounding box center [32, 150] width 18 height 8
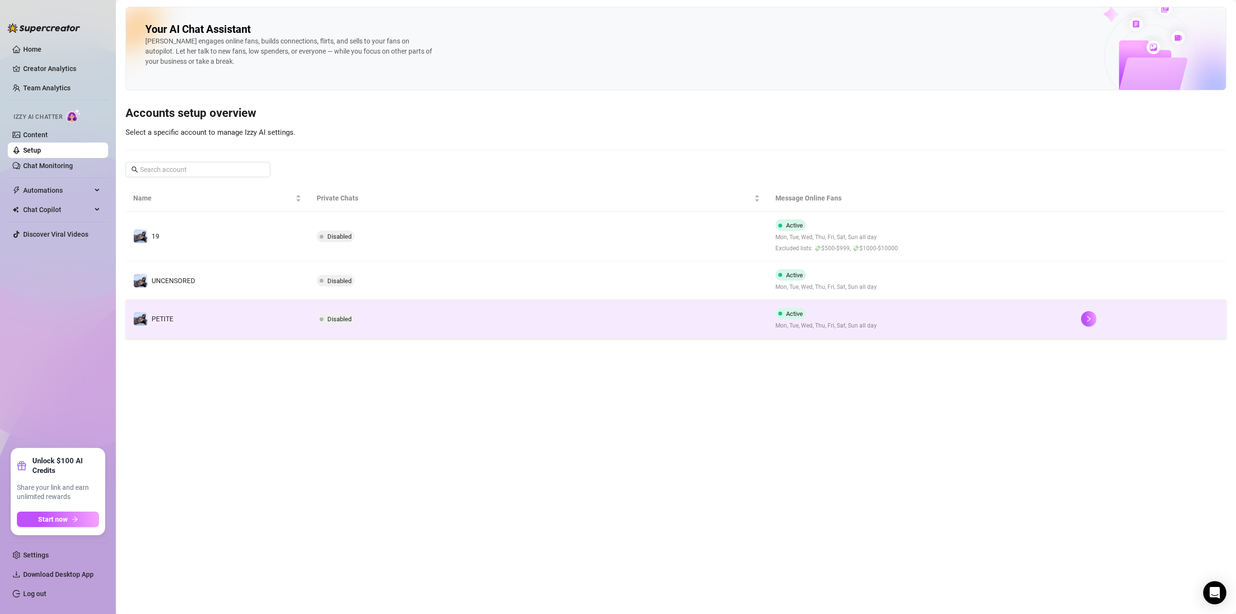
click at [469, 317] on td "Disabled" at bounding box center [538, 319] width 459 height 39
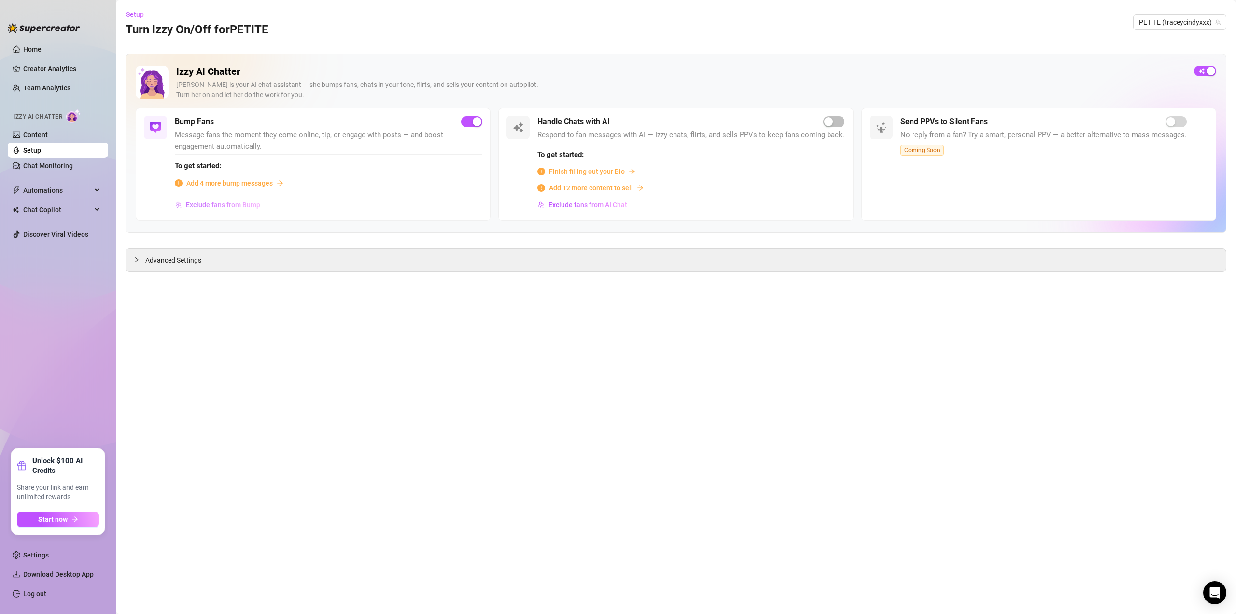
click at [232, 202] on span "Exclude fans from Bump" at bounding box center [223, 205] width 74 height 8
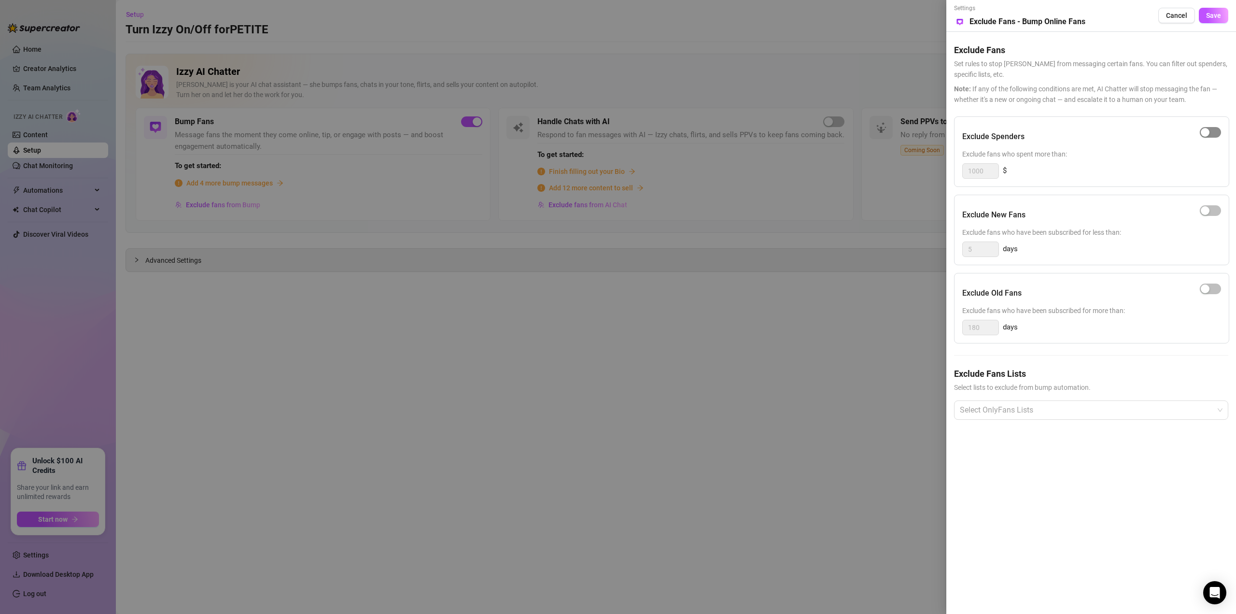
click at [1210, 132] on button "button" at bounding box center [1210, 132] width 21 height 11
click at [1055, 404] on div at bounding box center [1086, 409] width 260 height 17
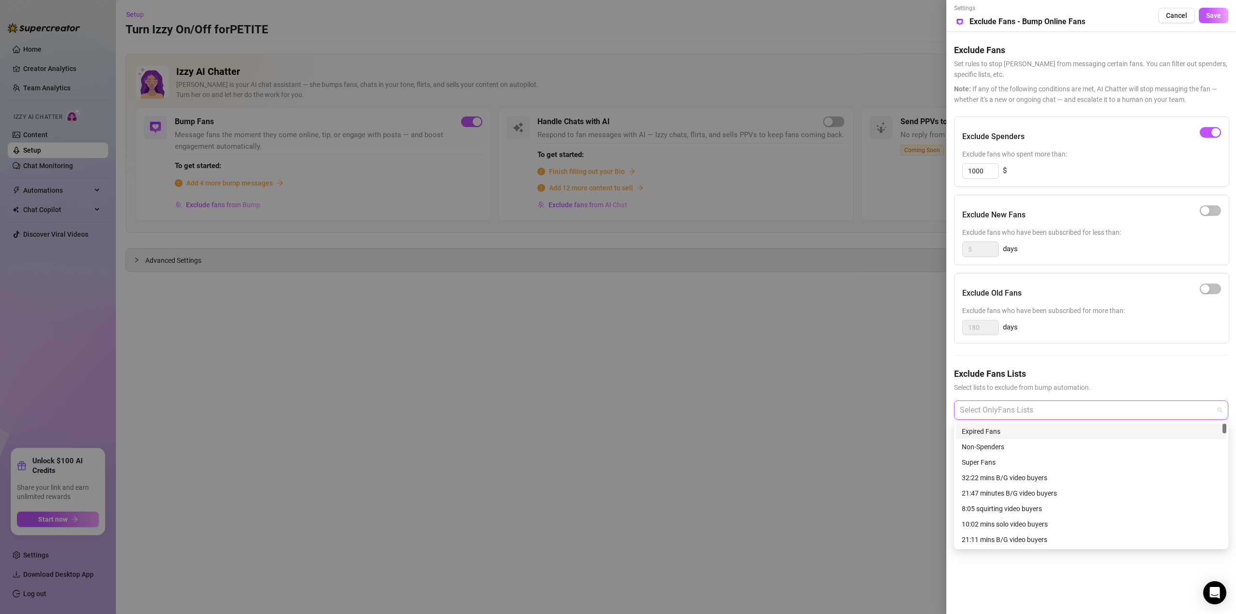
type input "T"
click at [1028, 459] on div "Super Fans" at bounding box center [1091, 462] width 259 height 11
click at [777, 435] on div at bounding box center [618, 307] width 1236 height 614
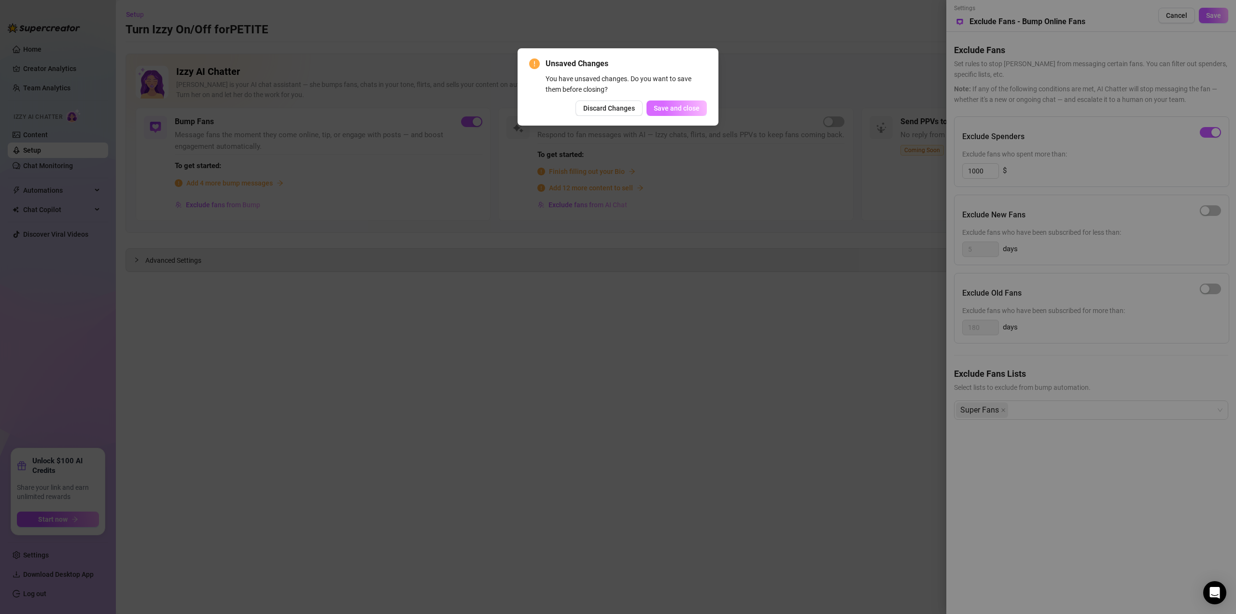
click at [688, 104] on span "Save and close" at bounding box center [677, 108] width 46 height 8
